Goal: Task Accomplishment & Management: Use online tool/utility

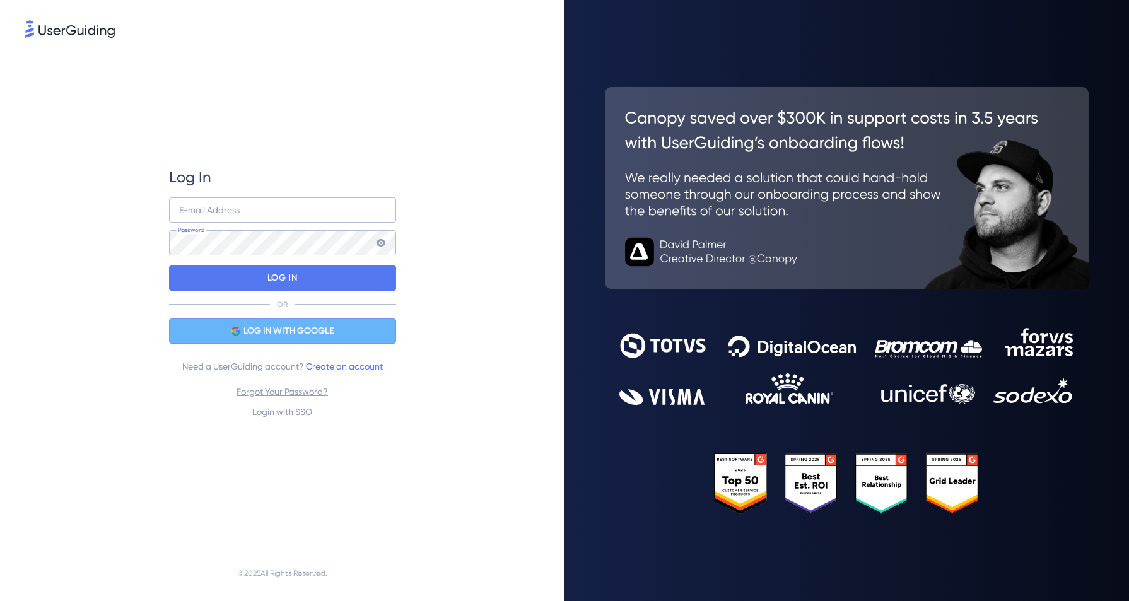
click at [331, 332] on span "LOG IN WITH GOOGLE" at bounding box center [288, 331] width 90 height 15
click at [290, 333] on span "LOG IN WITH GOOGLE" at bounding box center [288, 331] width 90 height 15
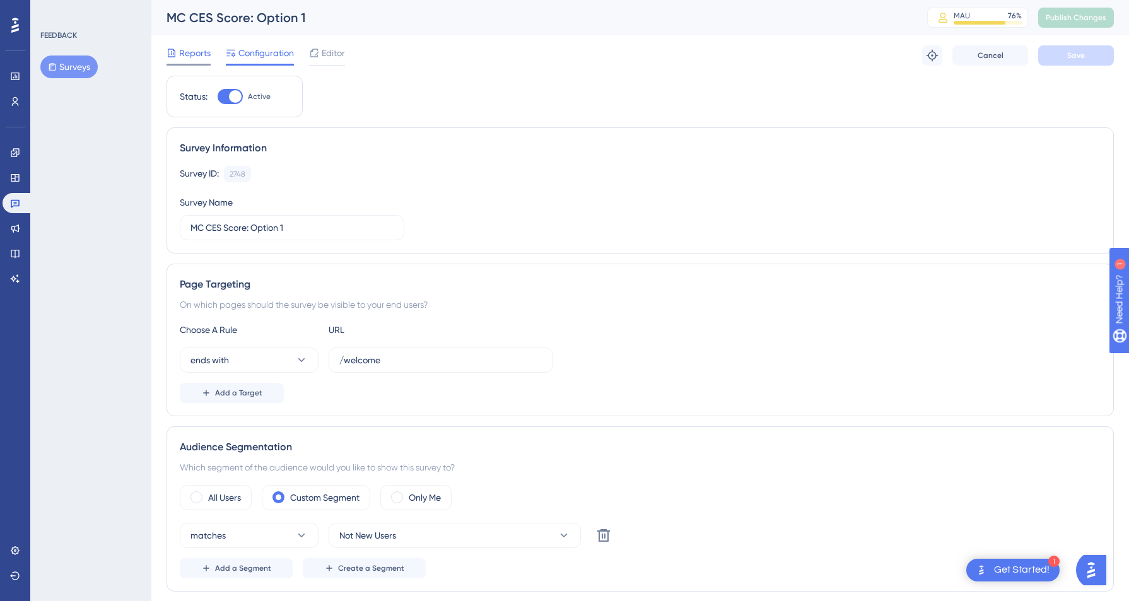
click at [194, 52] on span "Reports" at bounding box center [195, 52] width 32 height 15
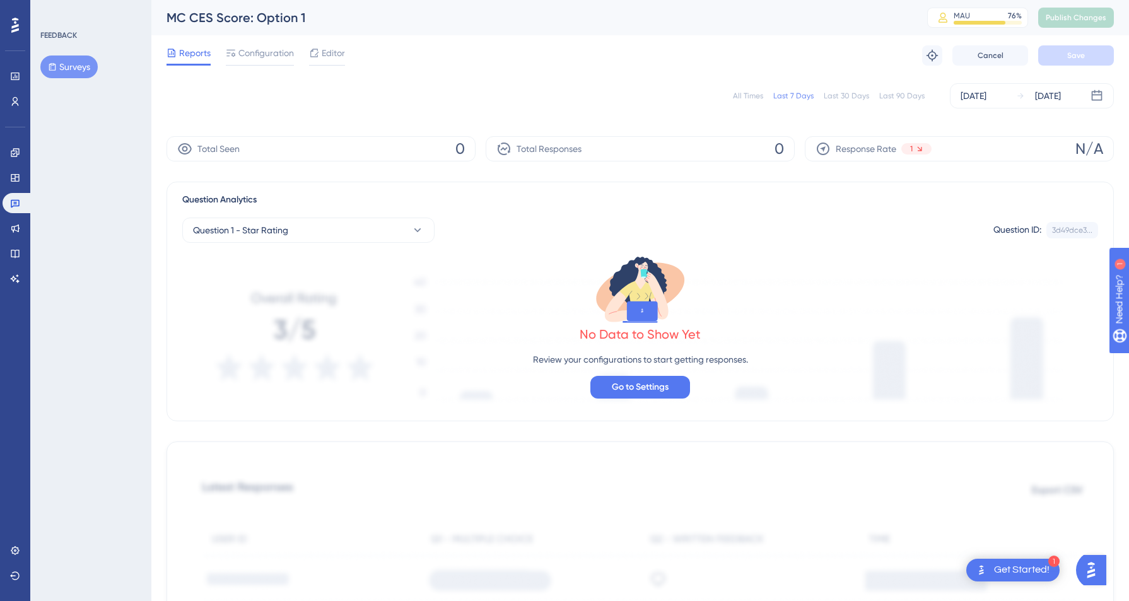
click at [62, 67] on button "Surveys" at bounding box center [68, 67] width 57 height 23
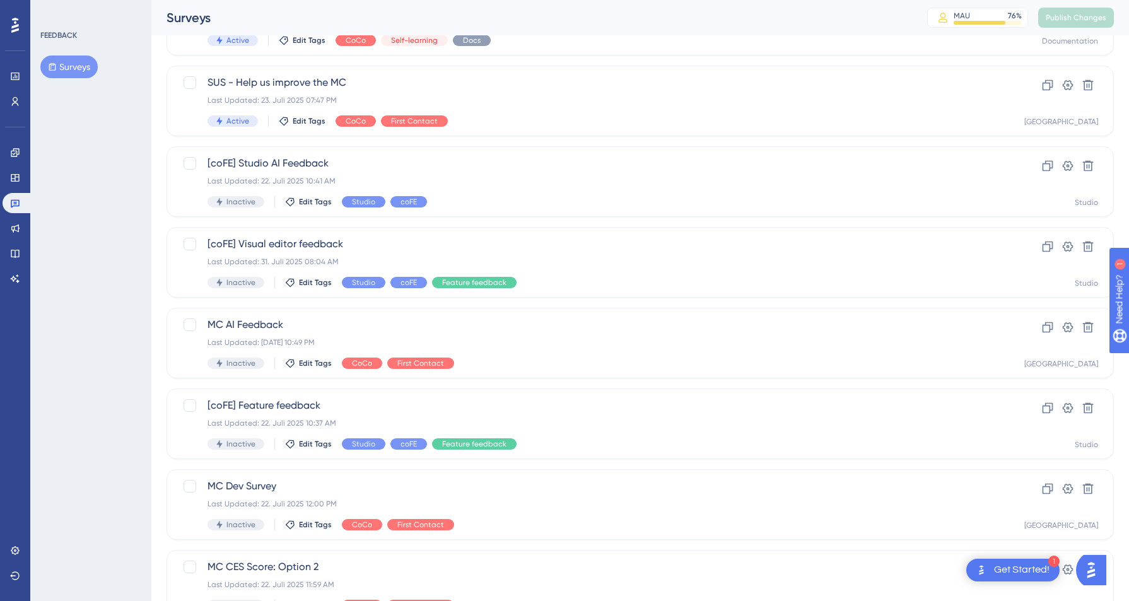
scroll to position [378, 0]
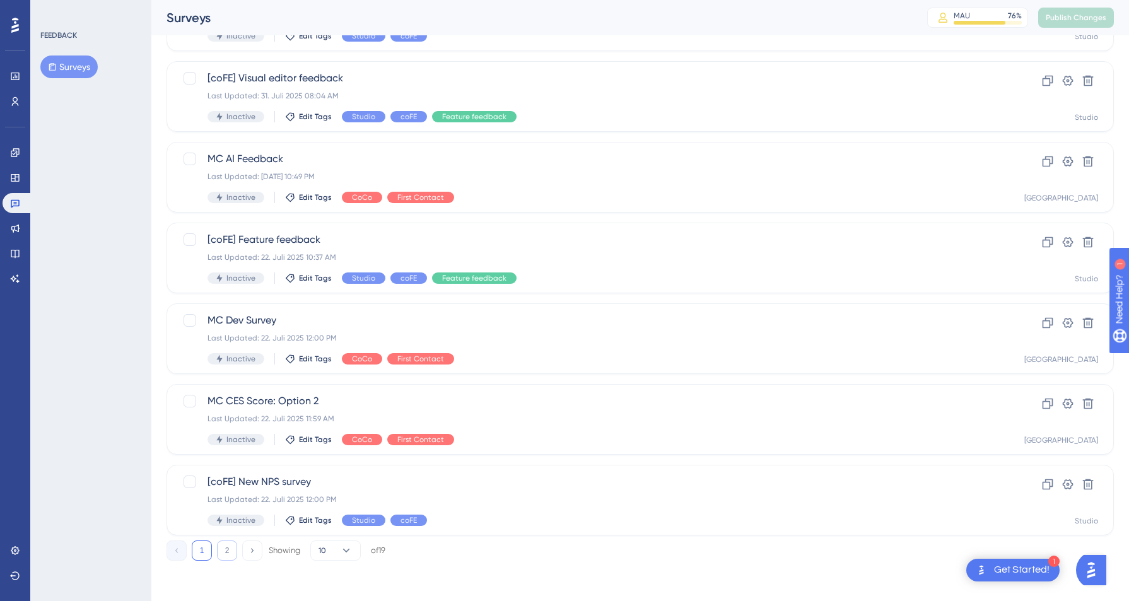
click at [230, 549] on button "2" at bounding box center [227, 551] width 20 height 20
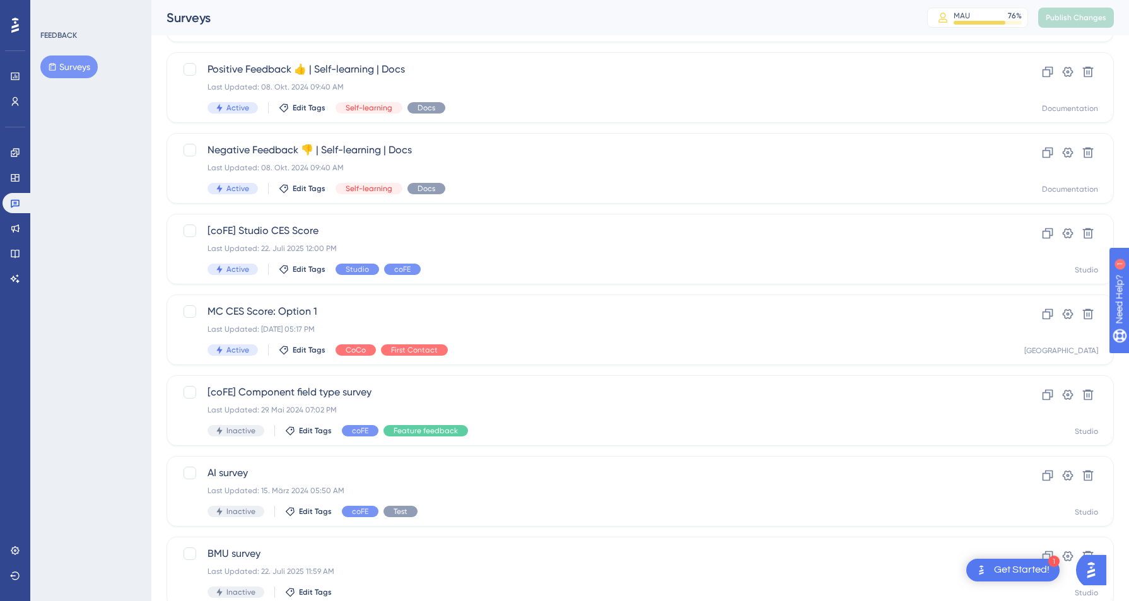
scroll to position [0, 0]
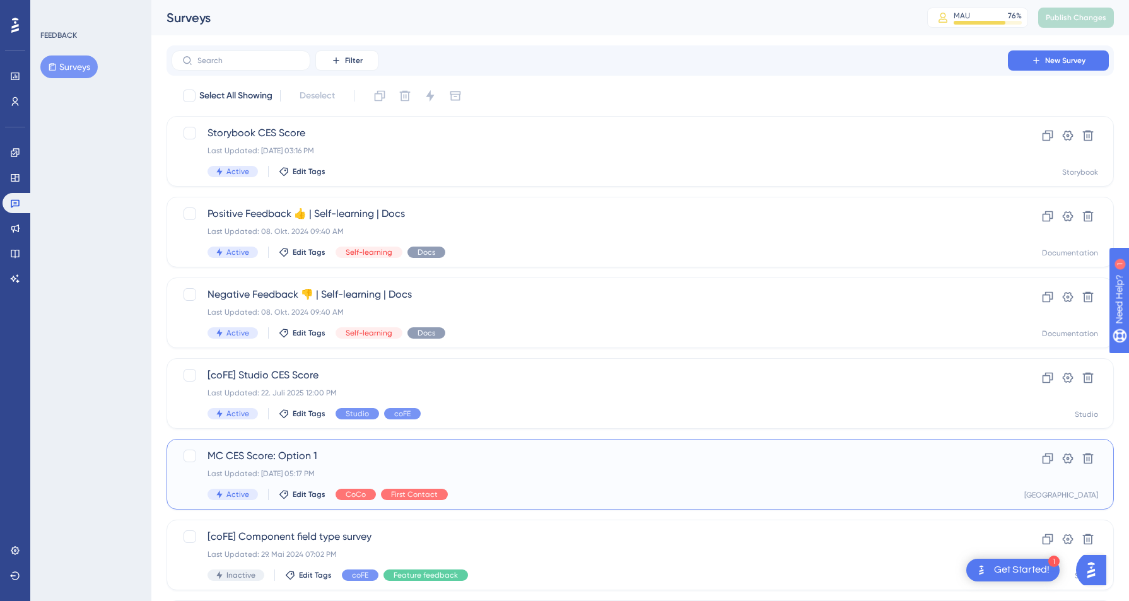
click at [354, 452] on span "MC CES Score: Option 1" at bounding box center [590, 455] width 765 height 15
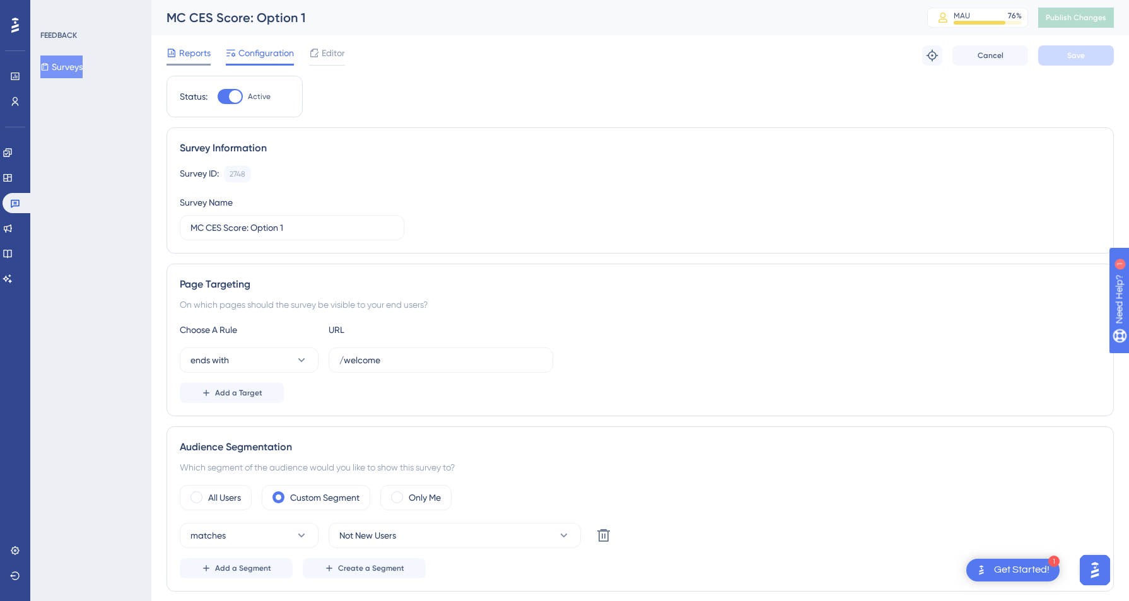
click at [201, 60] on span "Reports" at bounding box center [195, 52] width 32 height 15
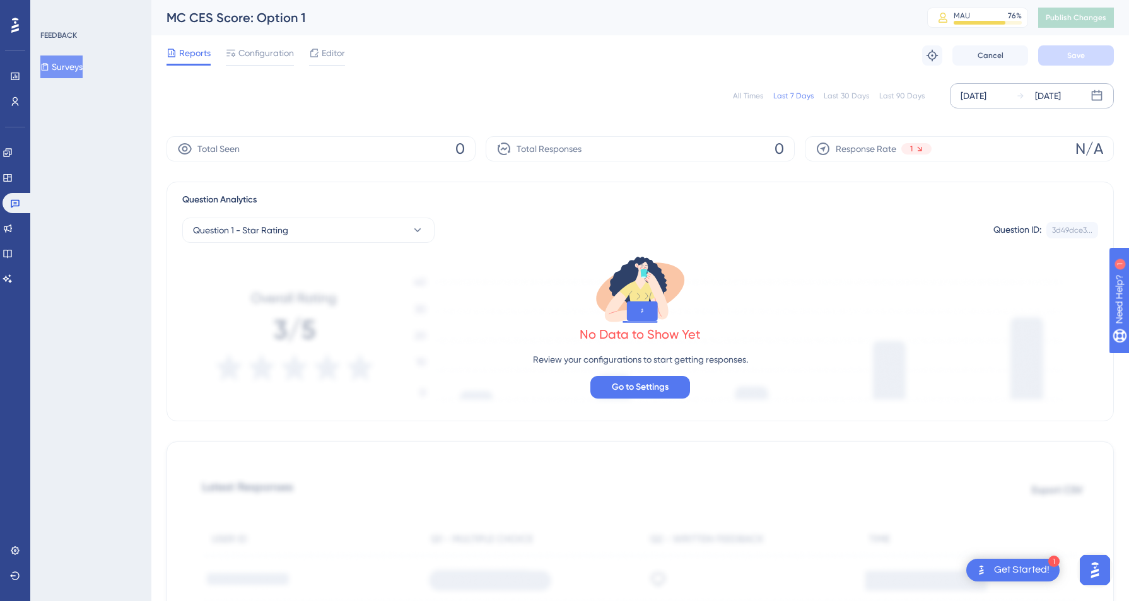
click at [987, 93] on div "[DATE]" at bounding box center [974, 95] width 26 height 15
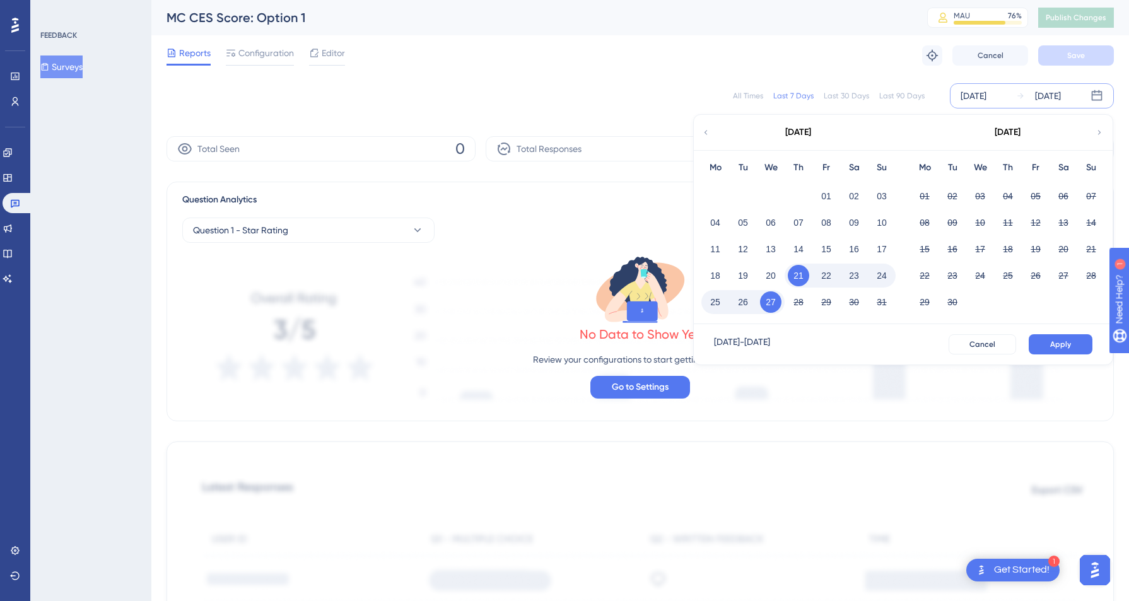
click at [1029, 68] on div "Reports Configuration Editor Troubleshoot Cancel Save" at bounding box center [640, 55] width 947 height 40
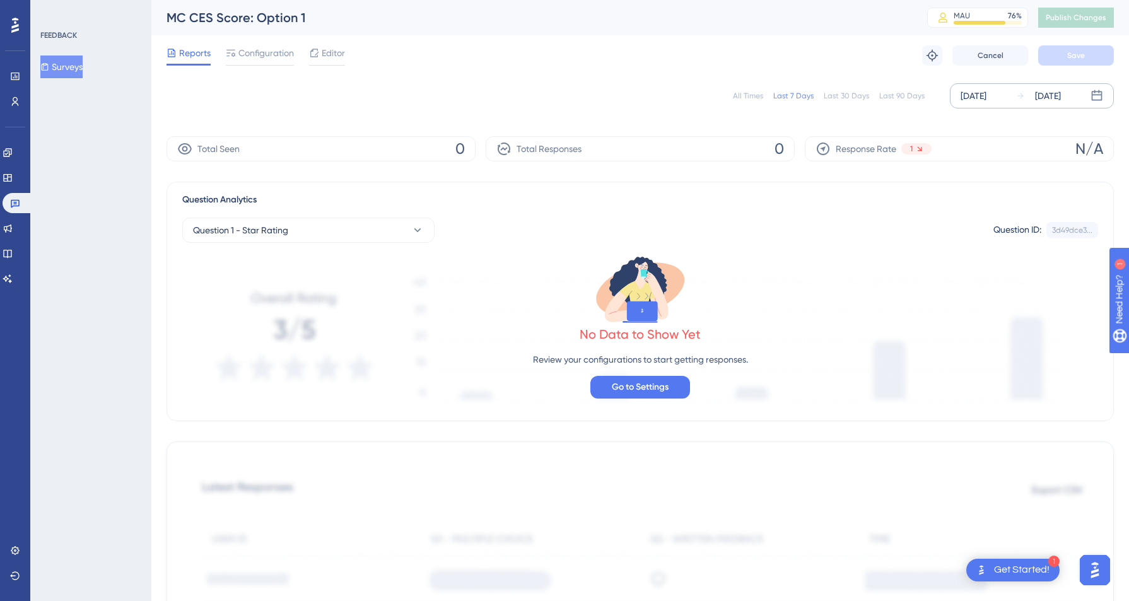
click at [987, 100] on div "[DATE]" at bounding box center [974, 95] width 26 height 15
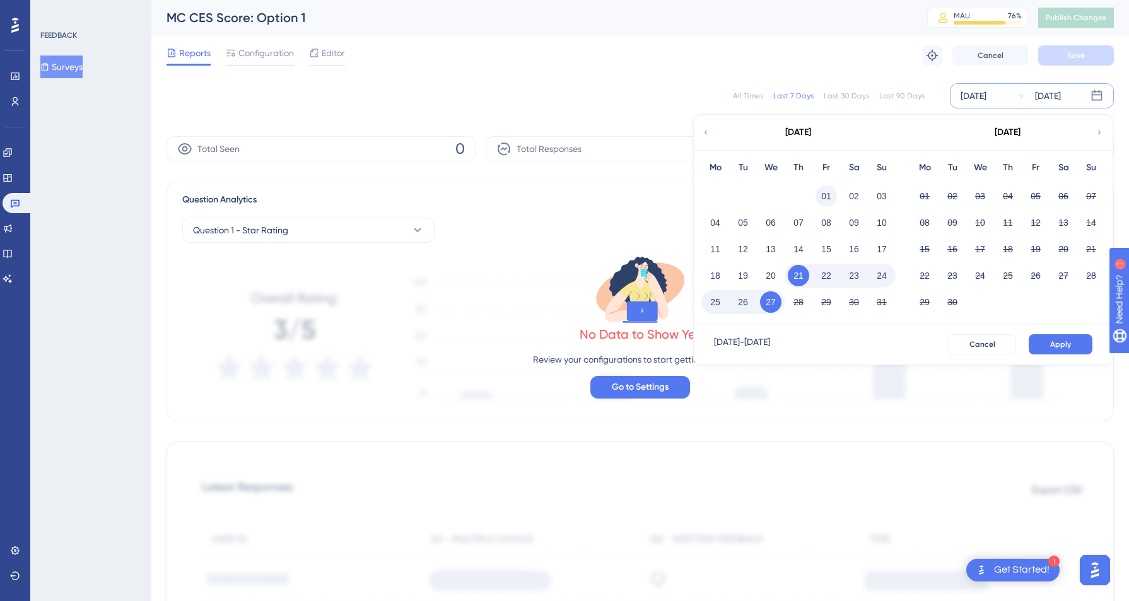
click at [825, 196] on button "01" at bounding box center [826, 195] width 21 height 21
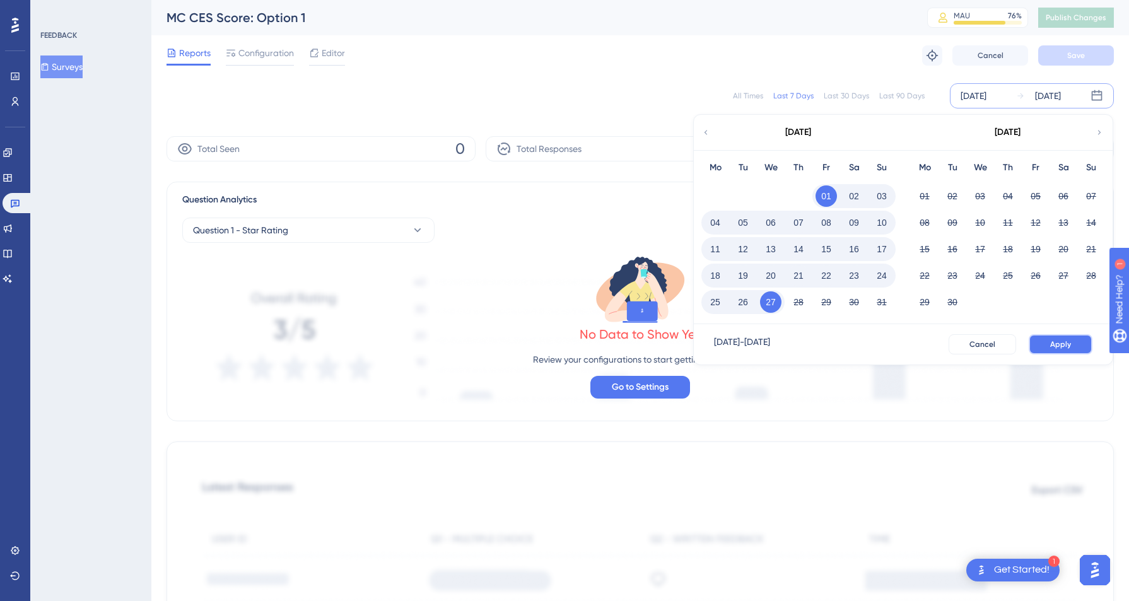
click at [1057, 350] on button "Apply" at bounding box center [1061, 344] width 64 height 20
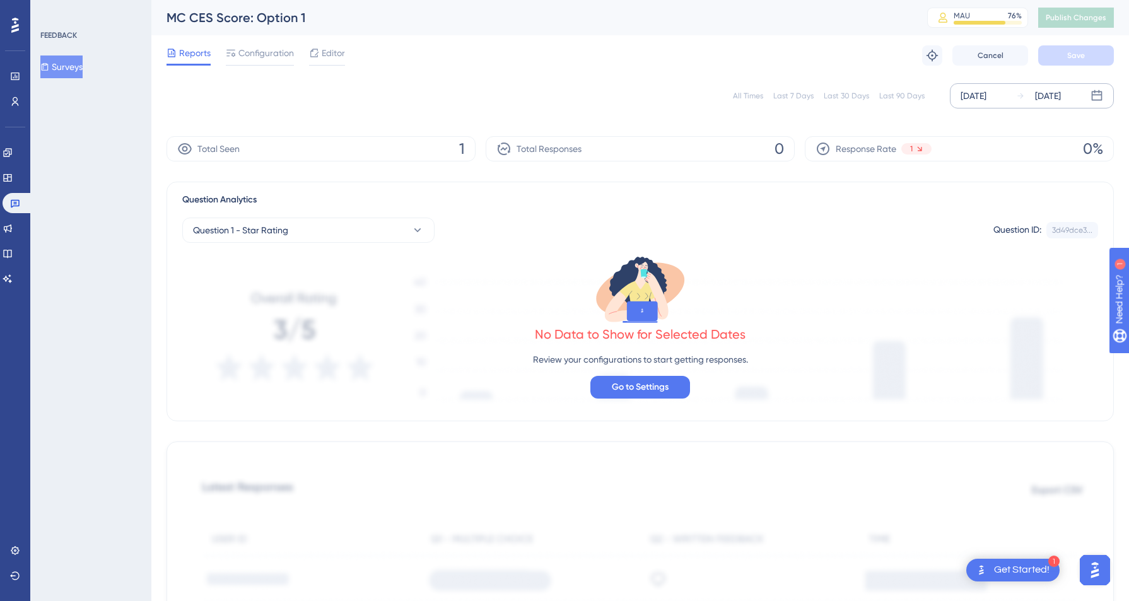
click at [987, 98] on div "Aug 01 2025" at bounding box center [974, 95] width 26 height 15
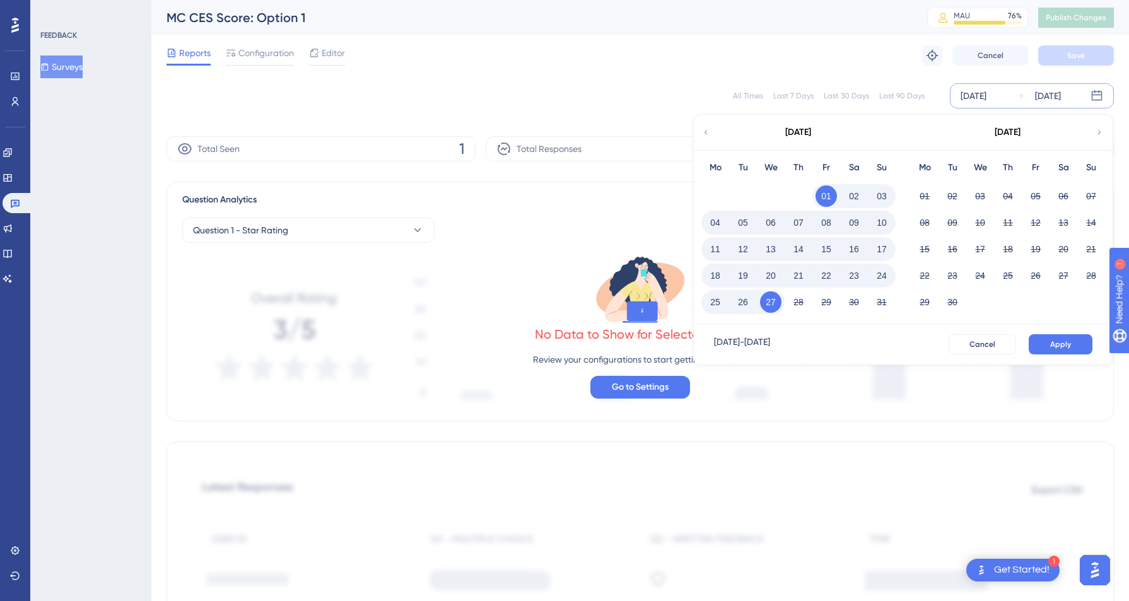
click at [708, 134] on icon at bounding box center [705, 132] width 9 height 11
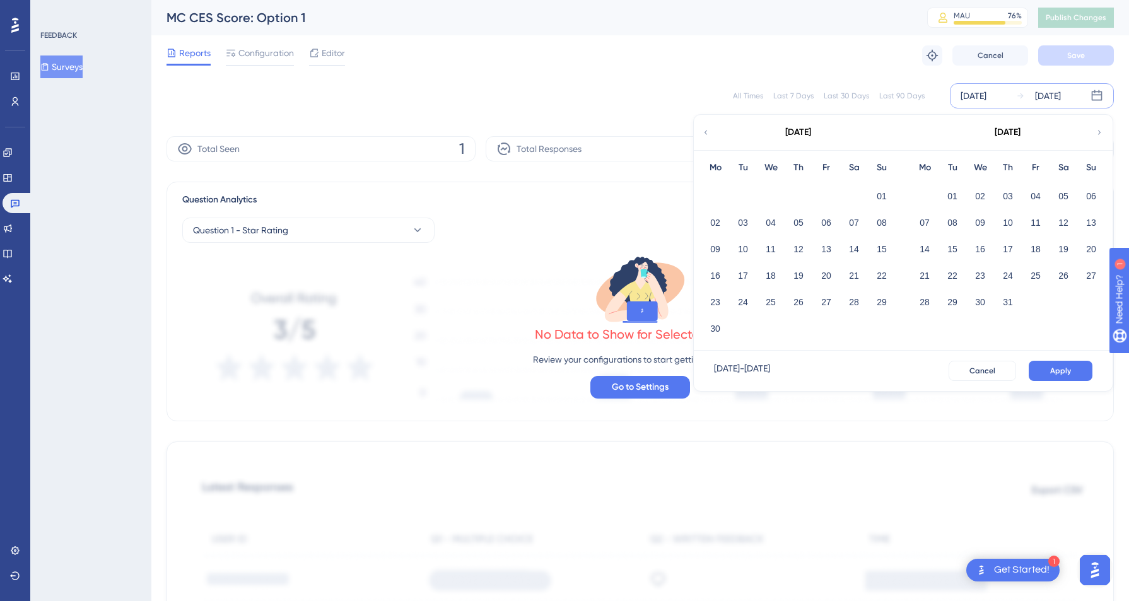
click at [708, 134] on icon at bounding box center [705, 132] width 9 height 11
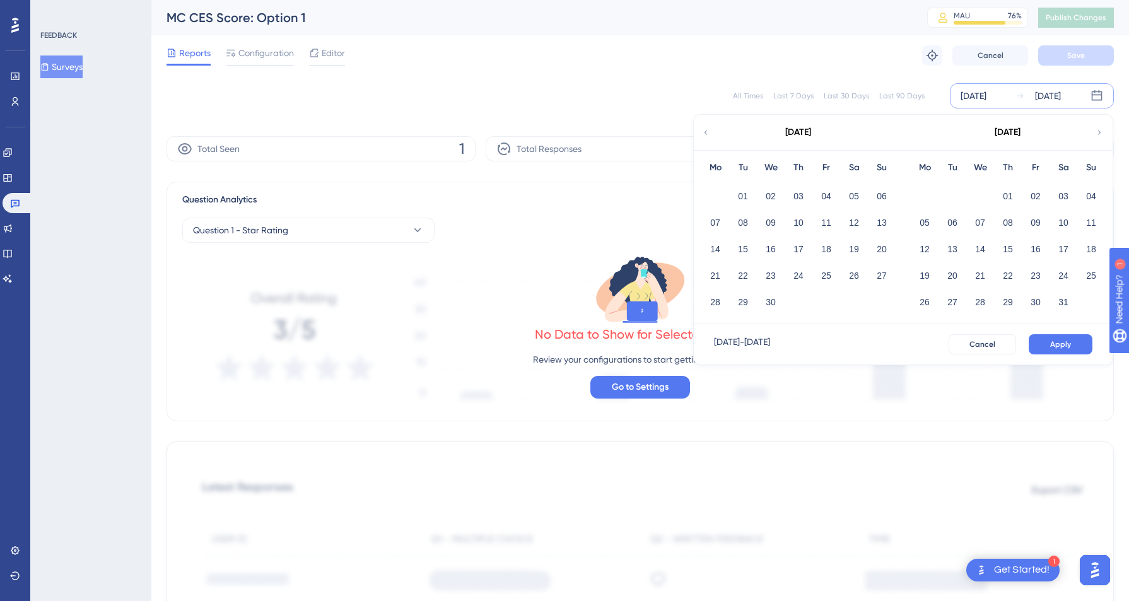
click at [708, 134] on icon at bounding box center [705, 132] width 9 height 11
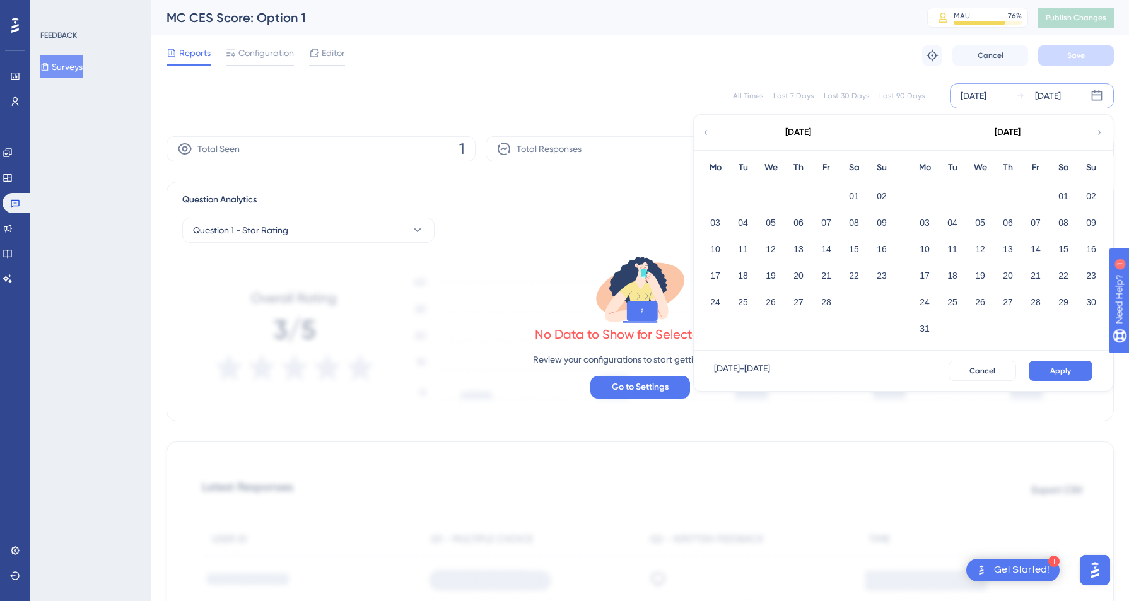
click at [846, 187] on div "01" at bounding box center [854, 196] width 28 height 24
click at [855, 196] on button "01" at bounding box center [853, 195] width 21 height 21
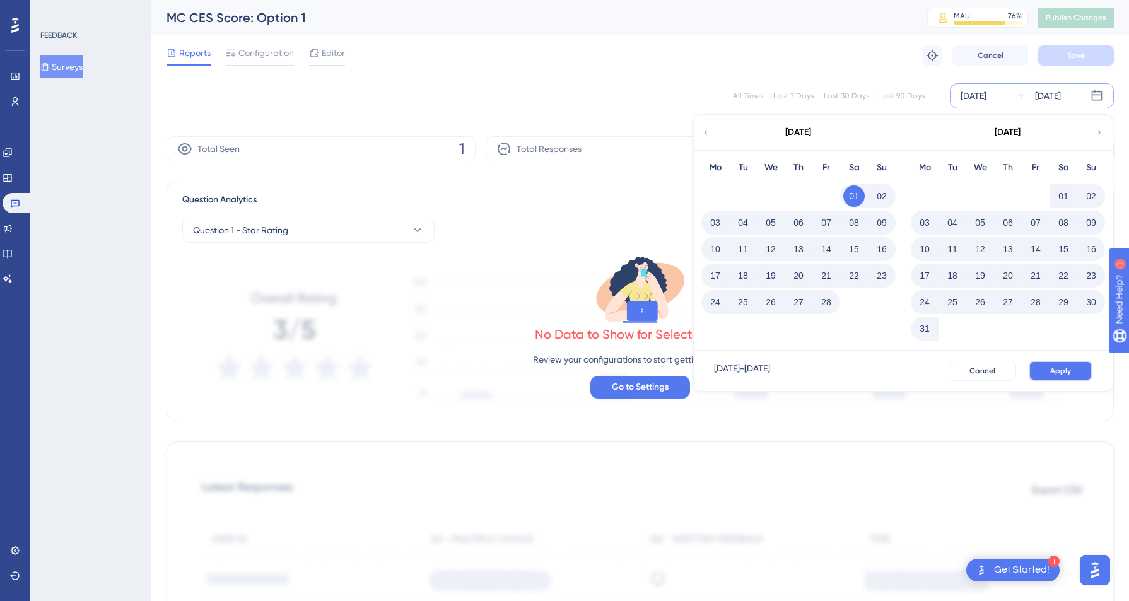
click at [1041, 371] on button "Apply" at bounding box center [1061, 371] width 64 height 20
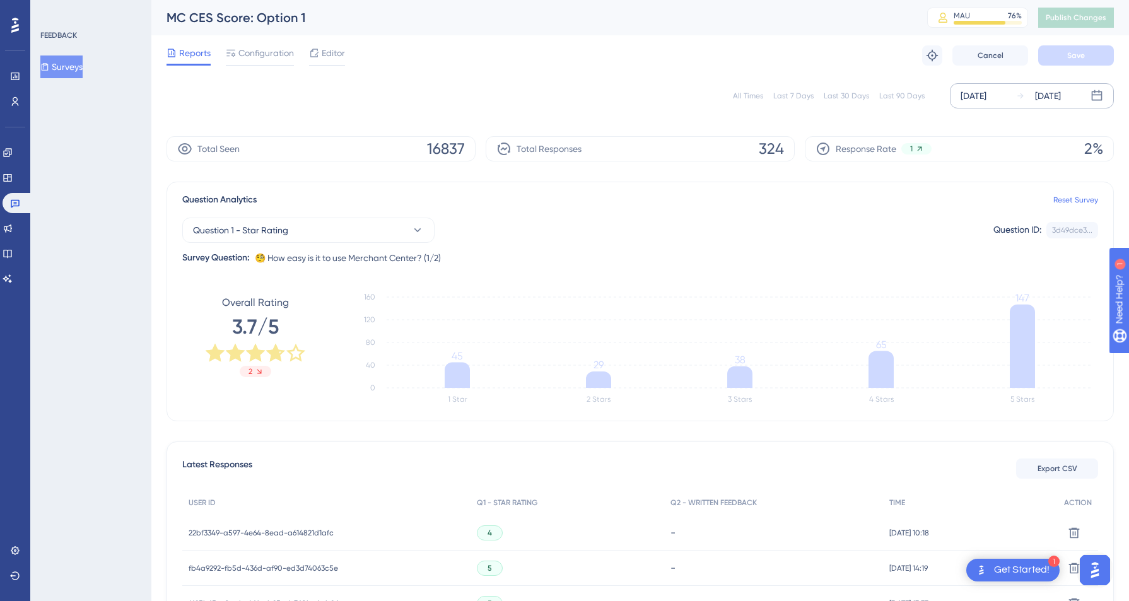
click at [1061, 95] on div "[DATE]" at bounding box center [1048, 95] width 26 height 15
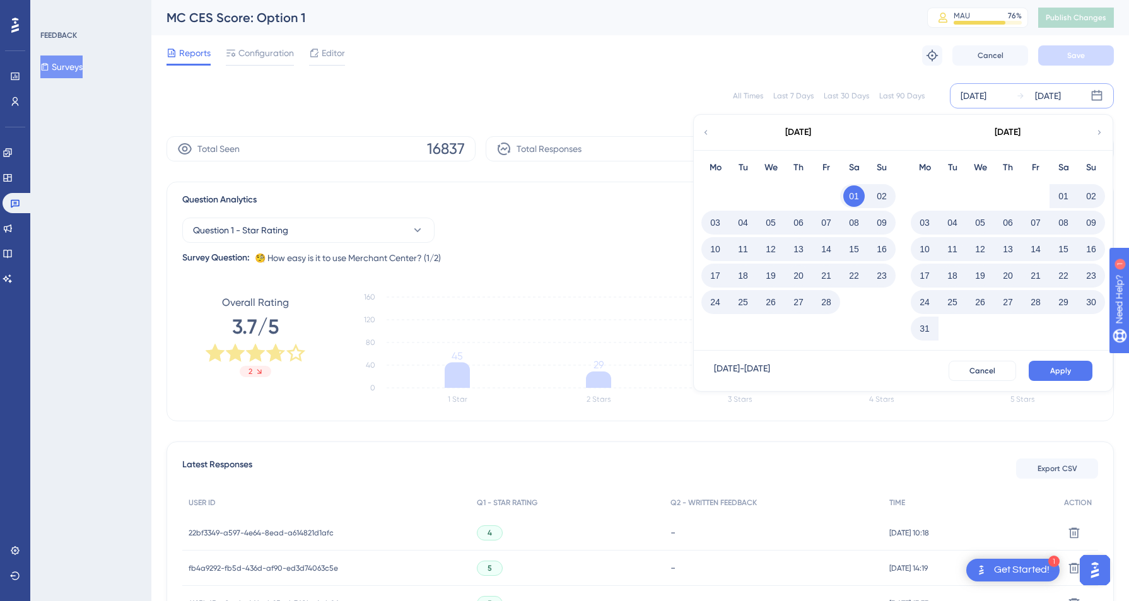
click at [1103, 92] on div "Feb 01 2025 Aug 27 2025 February 2025 Mo Tu We Th Fr Sa Su 01 02 03 04 05 06 07…" at bounding box center [1032, 95] width 164 height 25
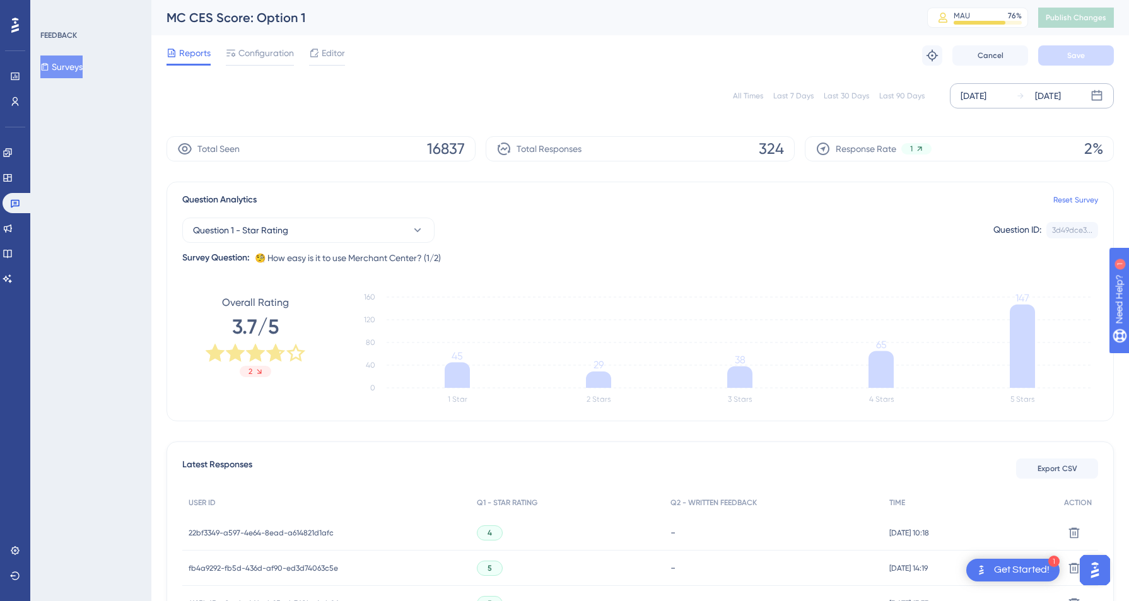
click at [1061, 94] on div "[DATE]" at bounding box center [1048, 95] width 26 height 15
